Goal: Task Accomplishment & Management: Use online tool/utility

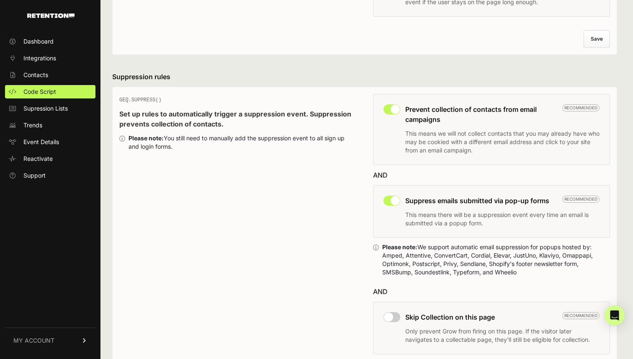
scroll to position [223, 0]
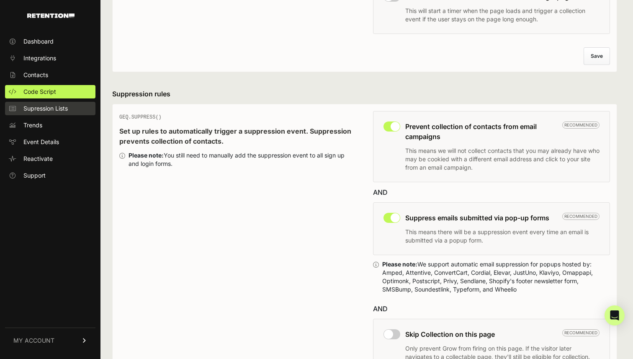
click at [38, 110] on span "Supression Lists" at bounding box center [45, 108] width 44 height 8
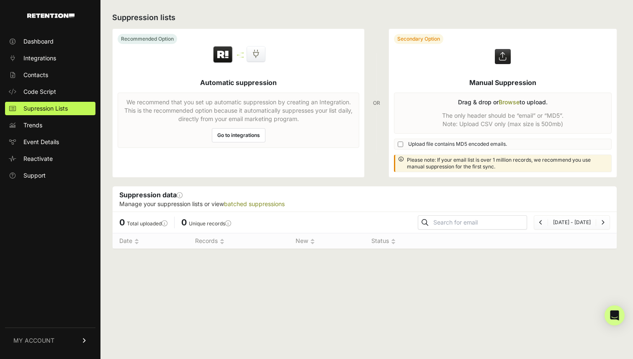
click at [400, 141] on input "Upload file contains MD5 encoded emails." at bounding box center [399, 143] width 5 height 5
checkbox input "true"
drag, startPoint x: 508, startPoint y: 164, endPoint x: 421, endPoint y: 157, distance: 87.7
click at [421, 157] on label at bounding box center [503, 103] width 228 height 148
click at [0, 0] on input "file" at bounding box center [0, 0] width 0 height 0
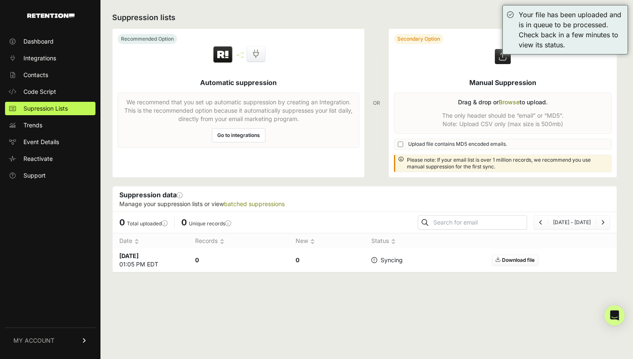
click at [409, 144] on span "Upload file contains MD5 encoded emails." at bounding box center [457, 144] width 99 height 7
click at [403, 144] on input "Upload file contains MD5 encoded emails." at bounding box center [399, 143] width 5 height 5
checkbox input "true"
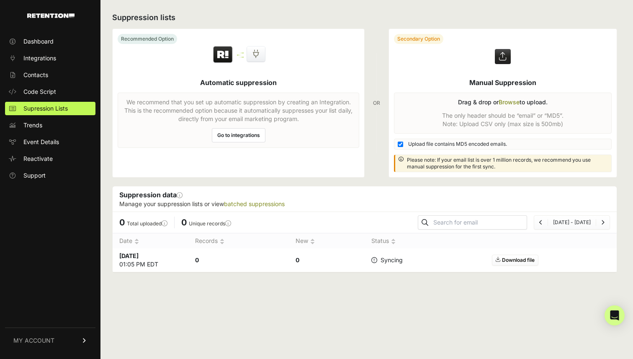
click at [496, 116] on label at bounding box center [503, 103] width 228 height 148
click at [0, 0] on input "file" at bounding box center [0, 0] width 0 height 0
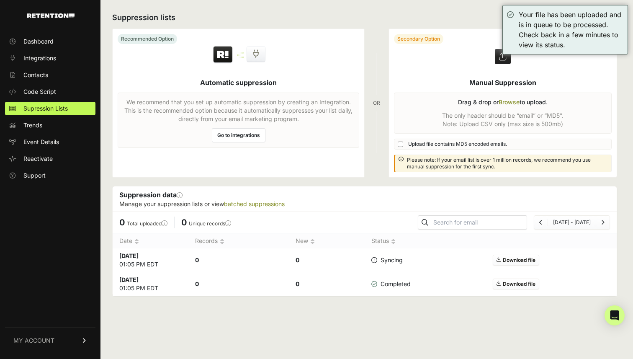
click at [238, 133] on link "Go to integrations" at bounding box center [239, 135] width 54 height 14
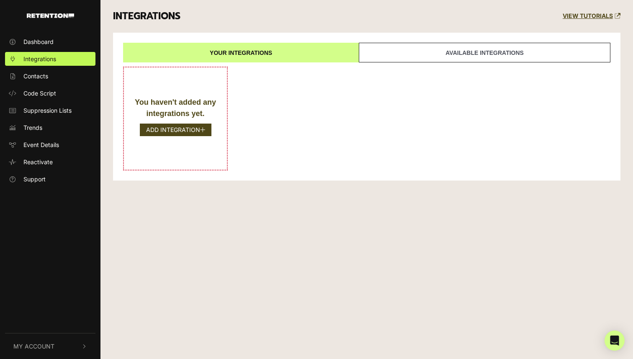
click at [461, 49] on link "Available integrations" at bounding box center [484, 53] width 251 height 20
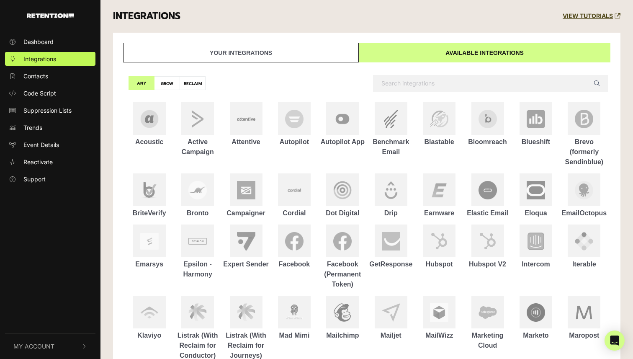
click at [437, 79] on input "text" at bounding box center [490, 83] width 235 height 17
type input "web"
type input "s"
type input "za"
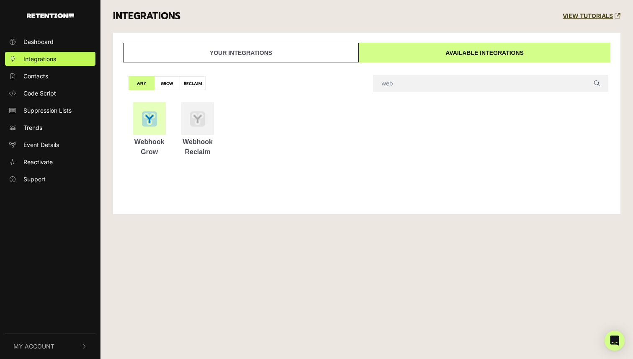
type input "web"
click at [143, 124] on img at bounding box center [149, 119] width 18 height 18
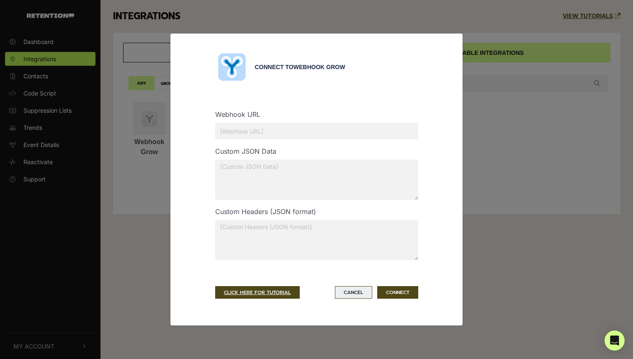
click at [340, 292] on button "Cancel" at bounding box center [353, 292] width 37 height 13
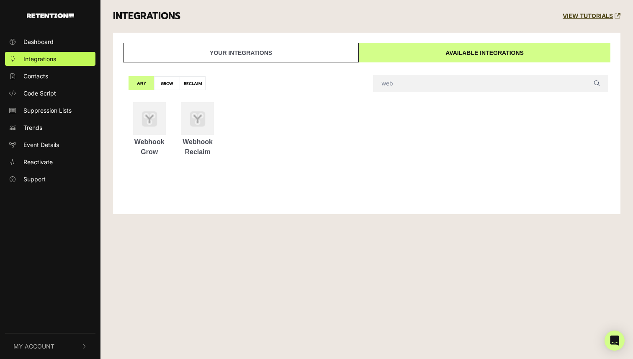
click at [169, 85] on label "GROW" at bounding box center [167, 83] width 26 height 14
radio input "true"
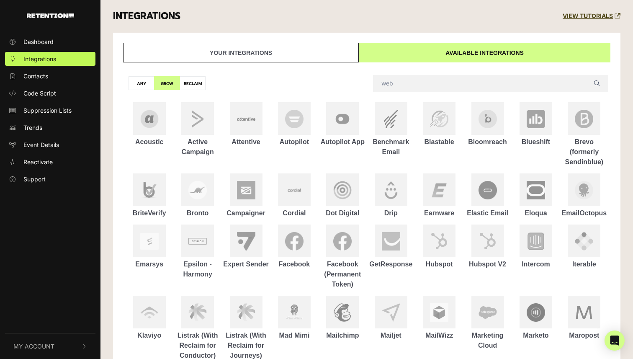
click at [264, 49] on link "Your integrations" at bounding box center [241, 53] width 236 height 20
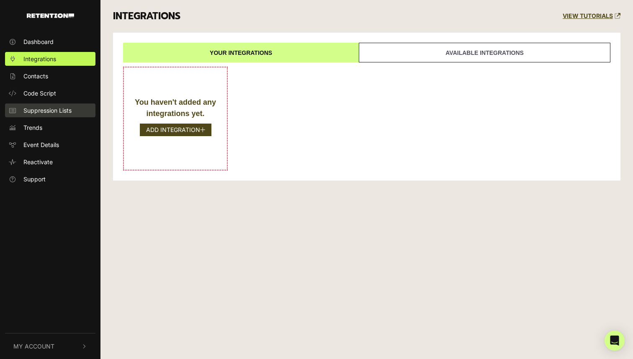
click at [49, 104] on link "Suppression Lists" at bounding box center [50, 110] width 90 height 14
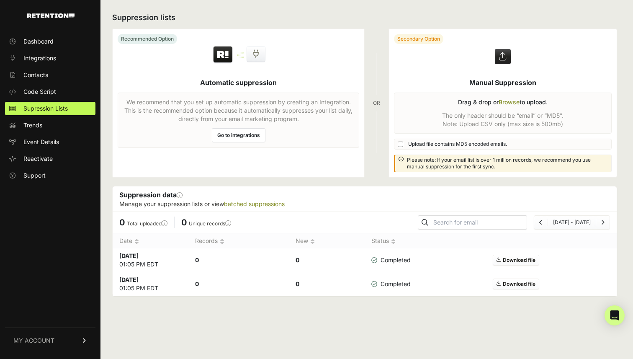
click at [243, 132] on link "Go to integrations" at bounding box center [239, 135] width 54 height 14
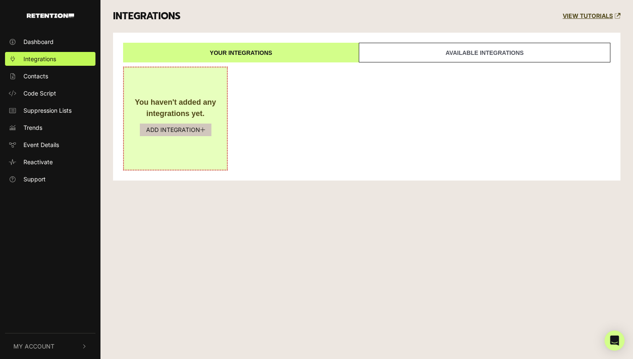
click at [174, 126] on button "ADD INTEGRATION" at bounding box center [176, 129] width 72 height 13
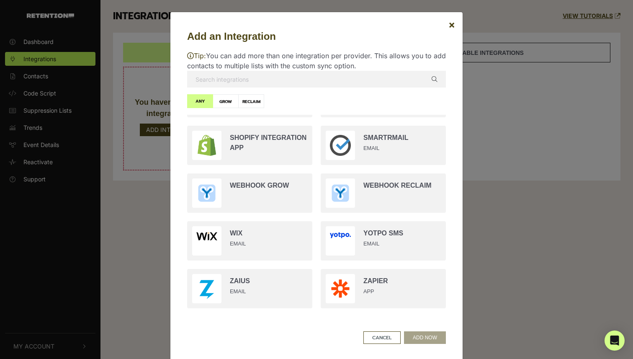
scroll to position [17, 0]
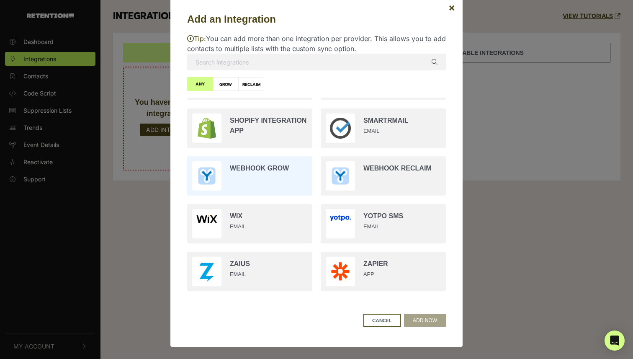
click at [255, 174] on input "radio" at bounding box center [249, 176] width 133 height 48
radio input "true"
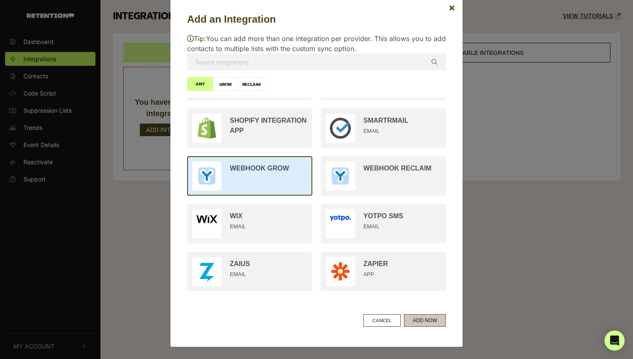
click at [418, 323] on button "ADD NOW" at bounding box center [425, 320] width 42 height 13
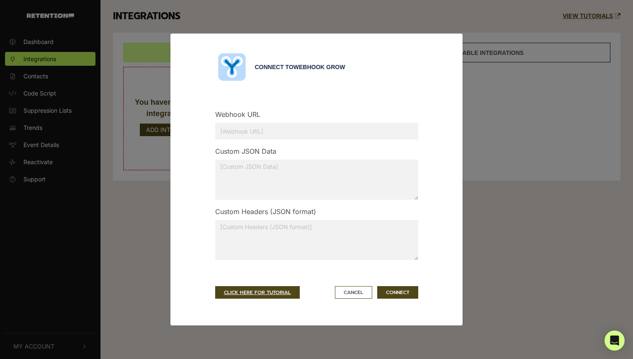
click at [270, 136] on input "text" at bounding box center [316, 131] width 203 height 17
click at [346, 295] on button "Cancel" at bounding box center [353, 292] width 37 height 13
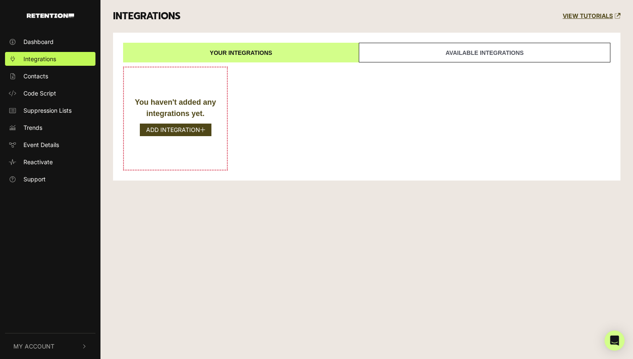
drag, startPoint x: 351, startPoint y: 304, endPoint x: 230, endPoint y: 265, distance: 127.9
click at [351, 304] on div "Dashboard Integrations Contacts Code Script Suppression Lists Trends Event Deta…" at bounding box center [316, 179] width 633 height 359
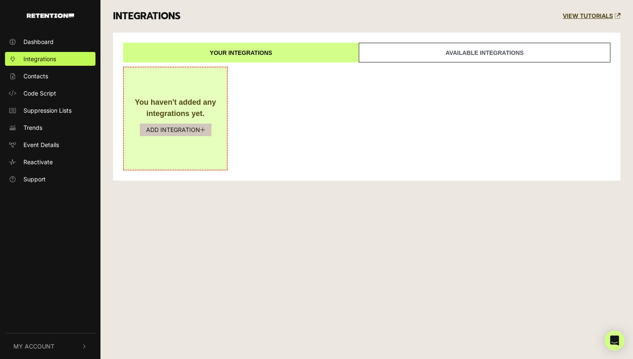
click at [159, 132] on button "ADD INTEGRATION" at bounding box center [176, 129] width 72 height 13
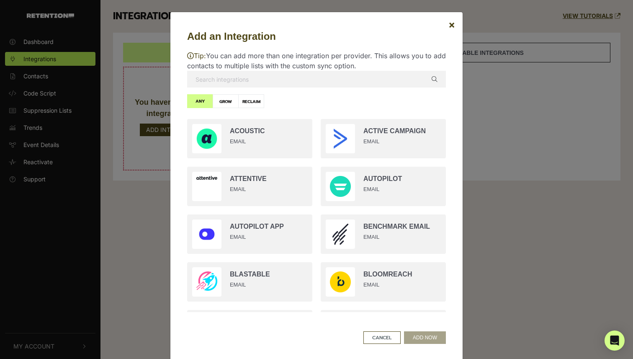
click at [220, 98] on label "GROW" at bounding box center [226, 101] width 26 height 14
radio input "true"
click at [282, 77] on input "text" at bounding box center [316, 79] width 259 height 17
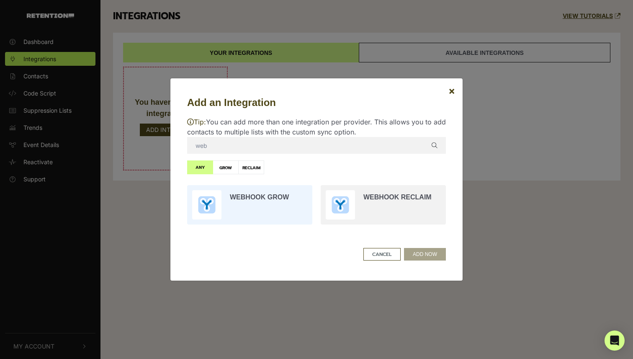
type input "web"
click at [227, 201] on input "radio" at bounding box center [249, 205] width 133 height 48
radio input "true"
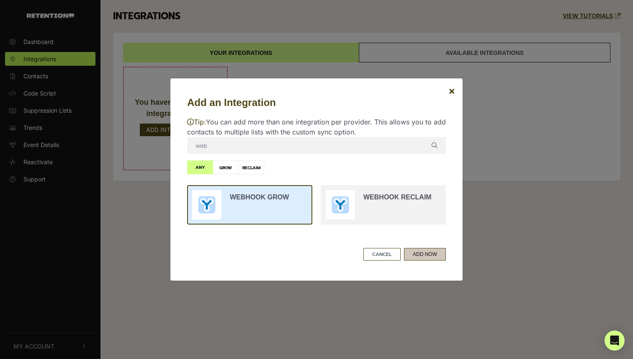
click at [430, 252] on button "ADD NOW" at bounding box center [425, 254] width 42 height 13
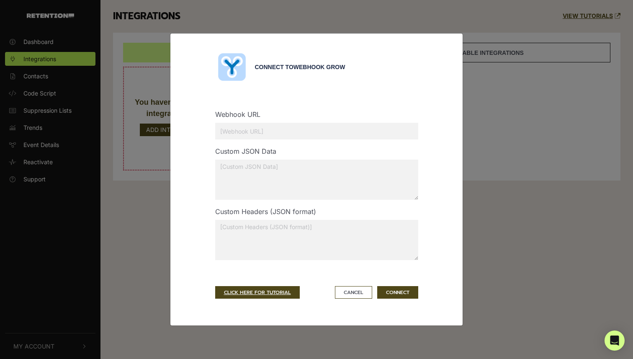
click at [277, 177] on textarea at bounding box center [316, 179] width 203 height 40
click at [253, 293] on link "CLICK HERE FOR TUTORIAL" at bounding box center [257, 292] width 85 height 13
